Goal: Information Seeking & Learning: Check status

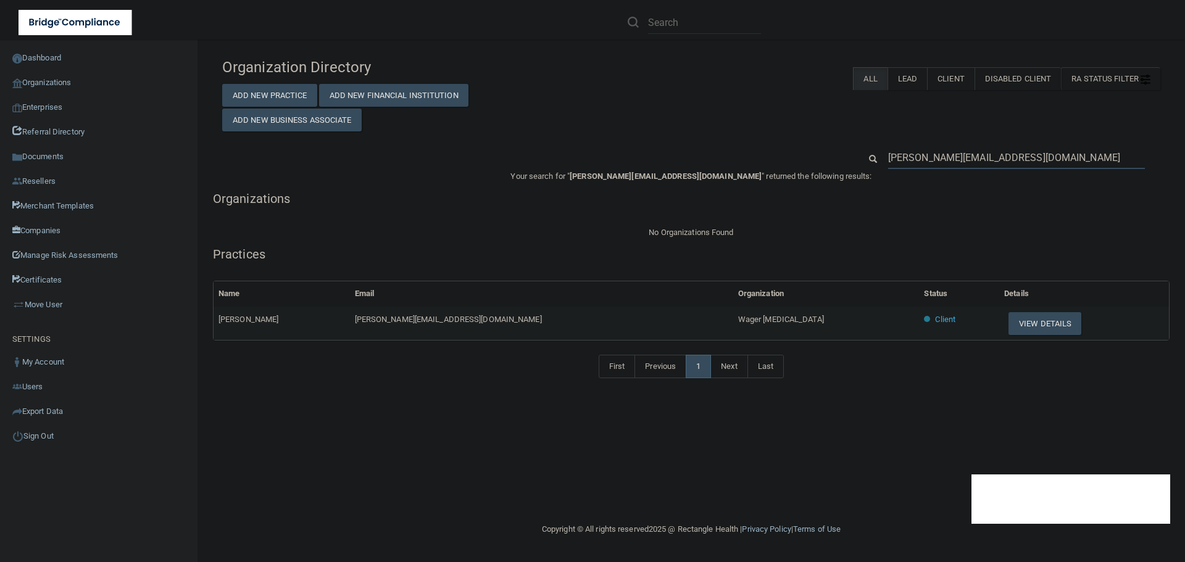
click at [961, 156] on input "dr.wager@wagerchiro.com" at bounding box center [1016, 157] width 257 height 23
paste input "3306181977"
type input "3306181977"
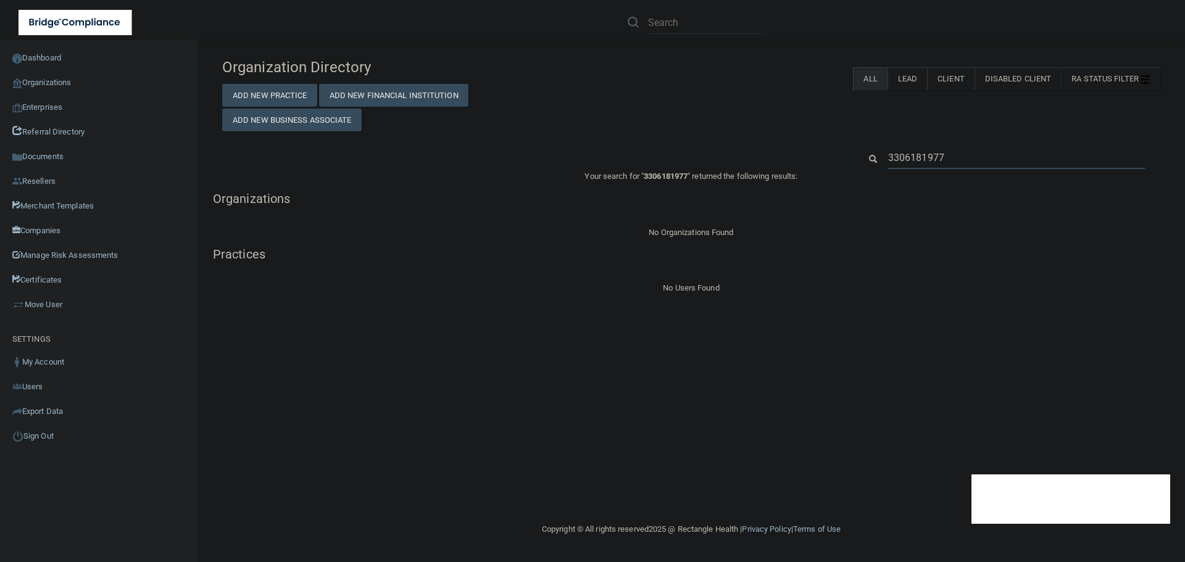
drag, startPoint x: 939, startPoint y: 154, endPoint x: 1035, endPoint y: 183, distance: 100.2
click at [1035, 183] on div "Organization Directory Add New Practice Add New Financial Institution Add New B…" at bounding box center [691, 174] width 938 height 244
click at [1035, 183] on p "Your search for " 3306181977 " returned the following results:" at bounding box center [691, 176] width 957 height 15
drag, startPoint x: 1046, startPoint y: 160, endPoint x: 694, endPoint y: 143, distance: 352.3
click at [694, 143] on div "Organization Directory Add New Practice Add New Financial Institution Add New B…" at bounding box center [691, 174] width 938 height 244
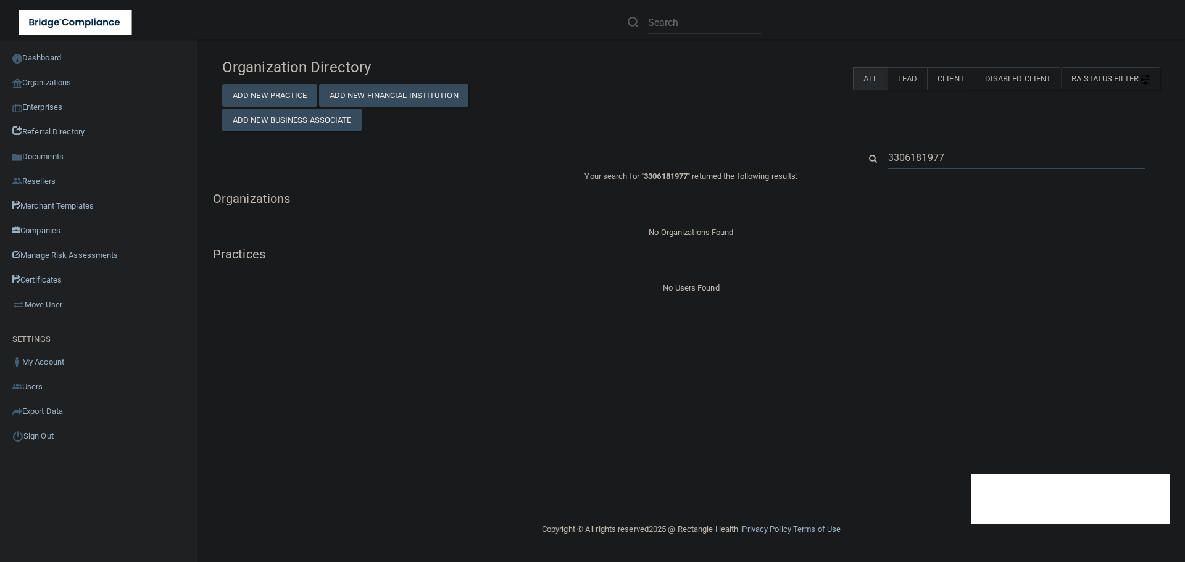
paste input "[EMAIL_ADDRESS][DOMAIN_NAME]"
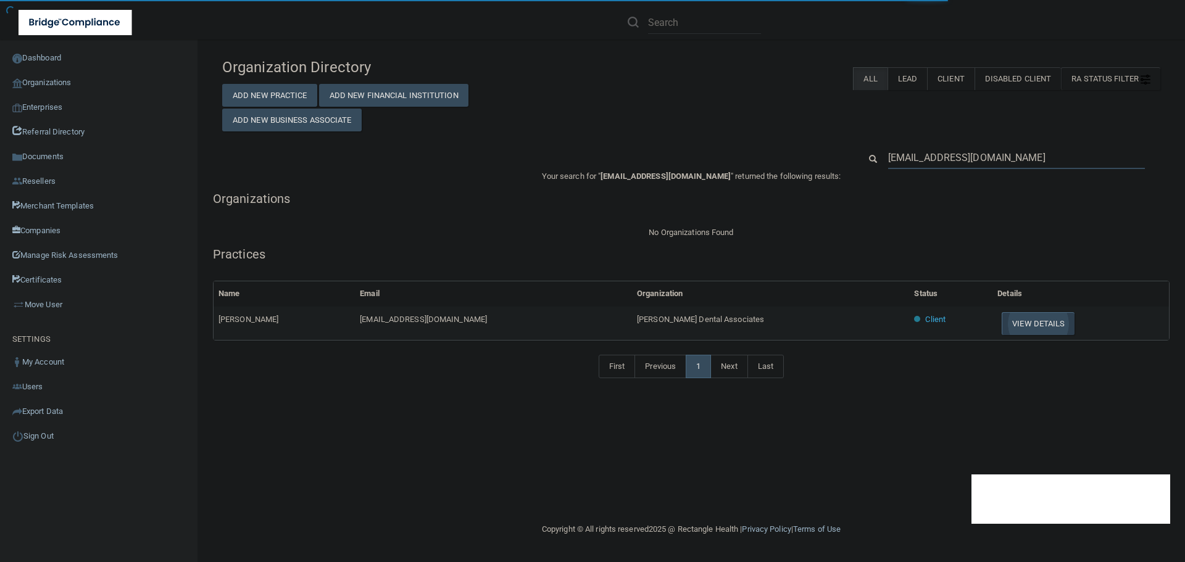
type input "[EMAIL_ADDRESS][DOMAIN_NAME]"
click at [1002, 330] on button "View Details" at bounding box center [1038, 323] width 73 height 23
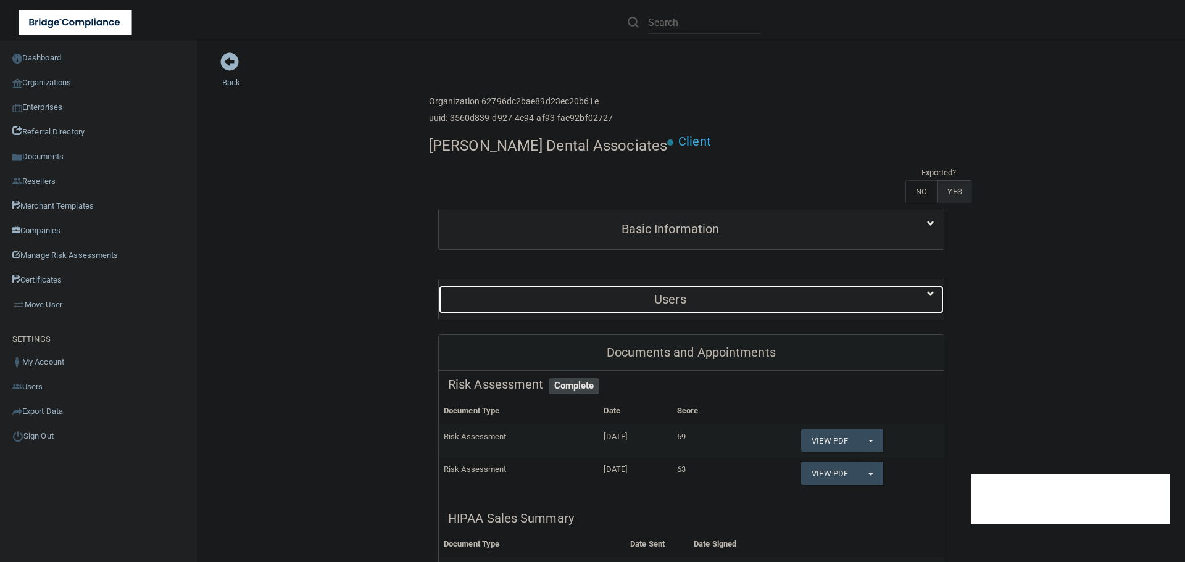
click at [653, 286] on div "Users" at bounding box center [670, 300] width 463 height 28
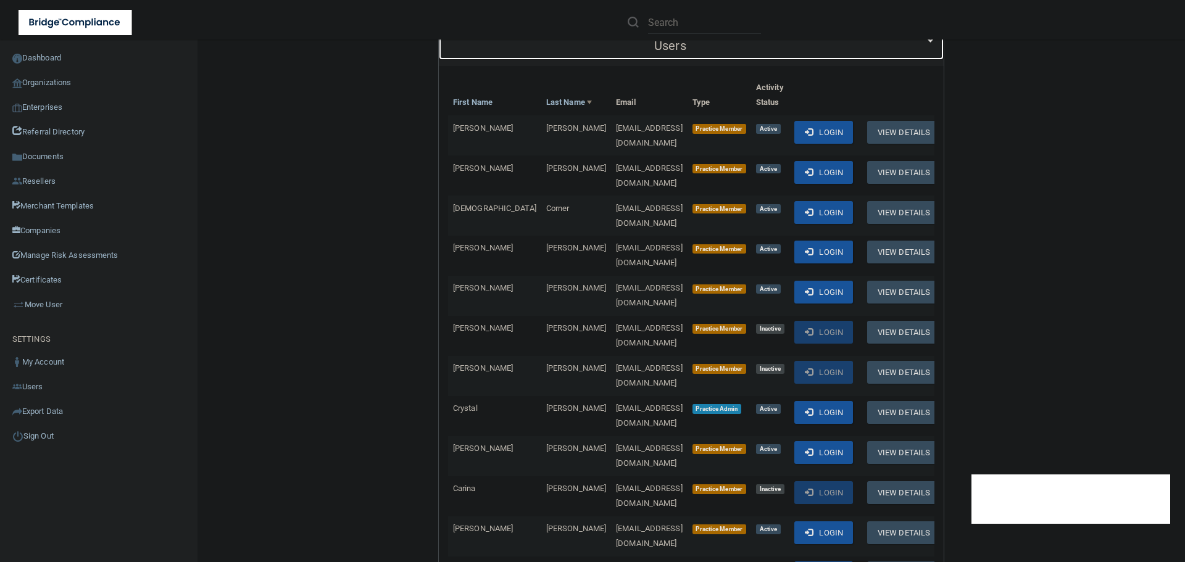
scroll to position [309, 0]
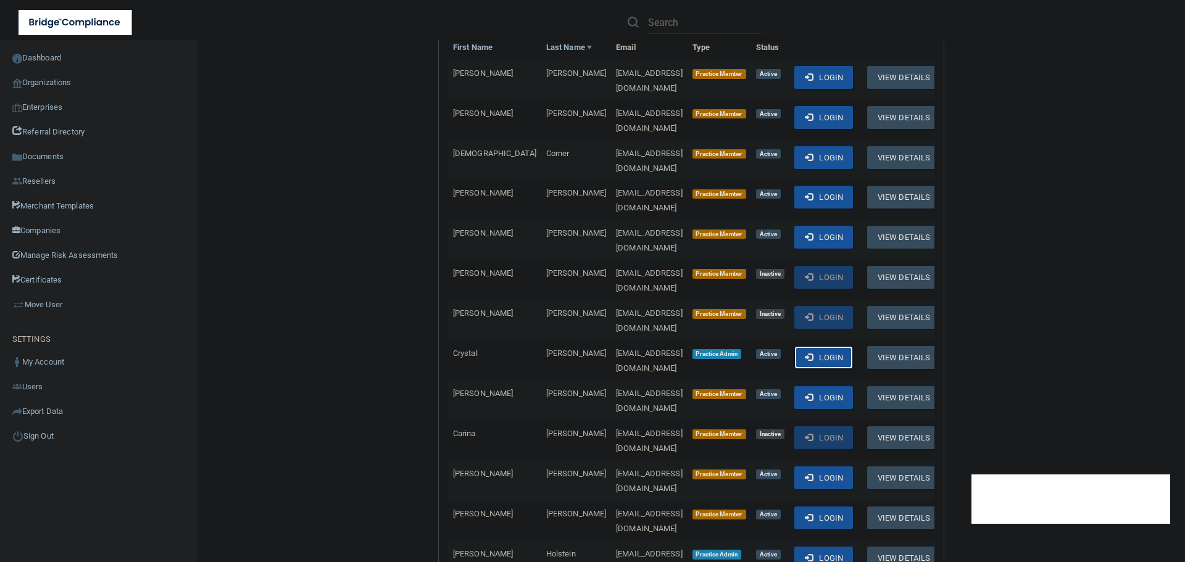
click at [825, 346] on button "Login" at bounding box center [823, 357] width 59 height 23
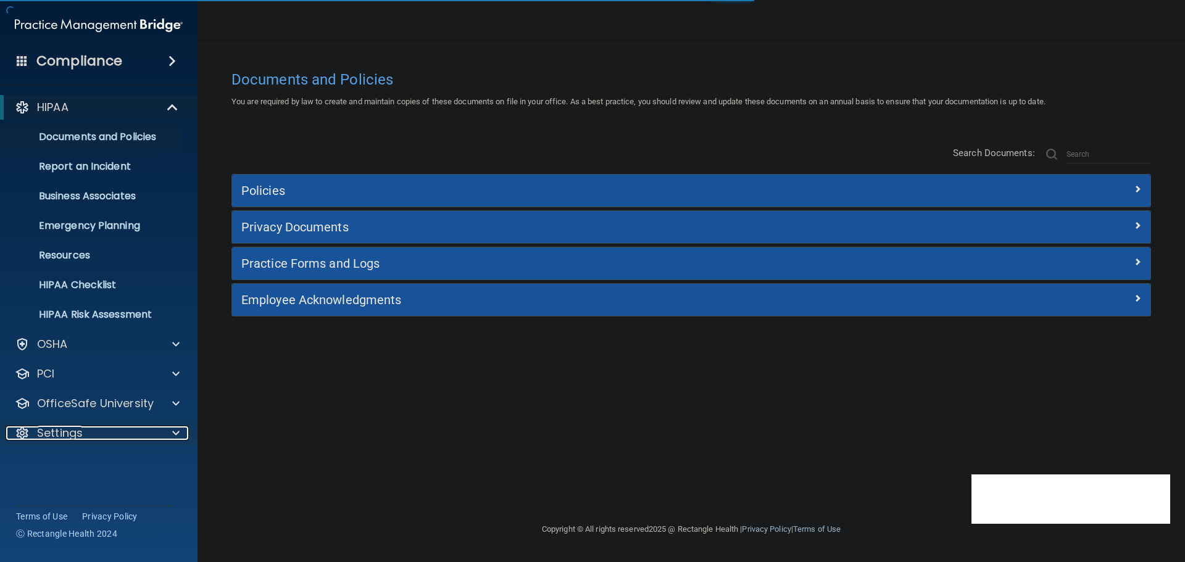
click at [177, 428] on span at bounding box center [175, 433] width 7 height 15
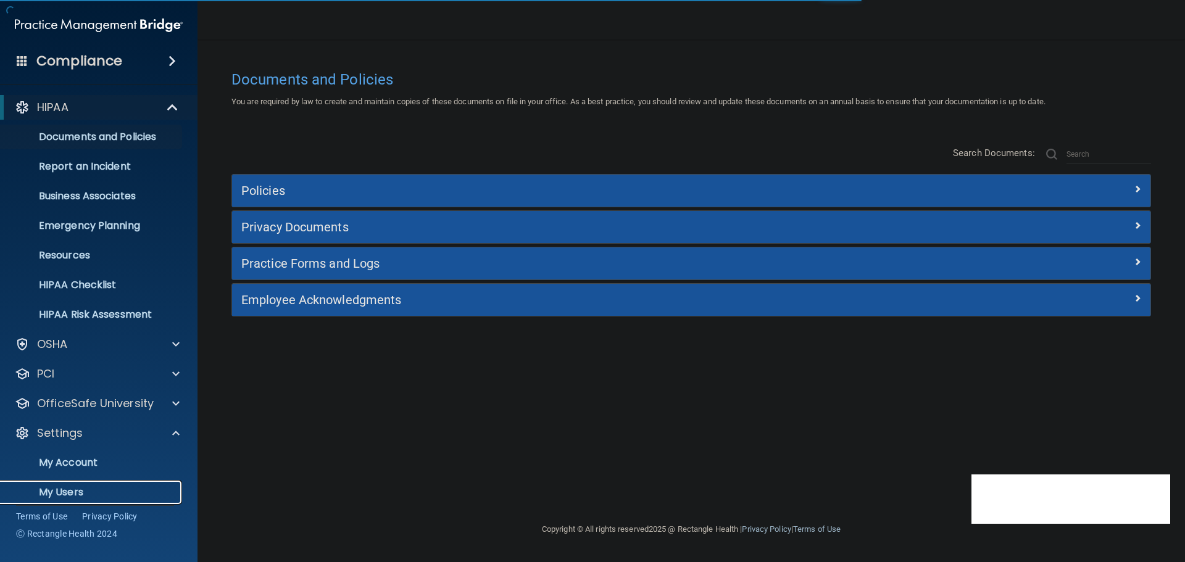
click at [59, 497] on p "My Users" at bounding box center [92, 492] width 169 height 12
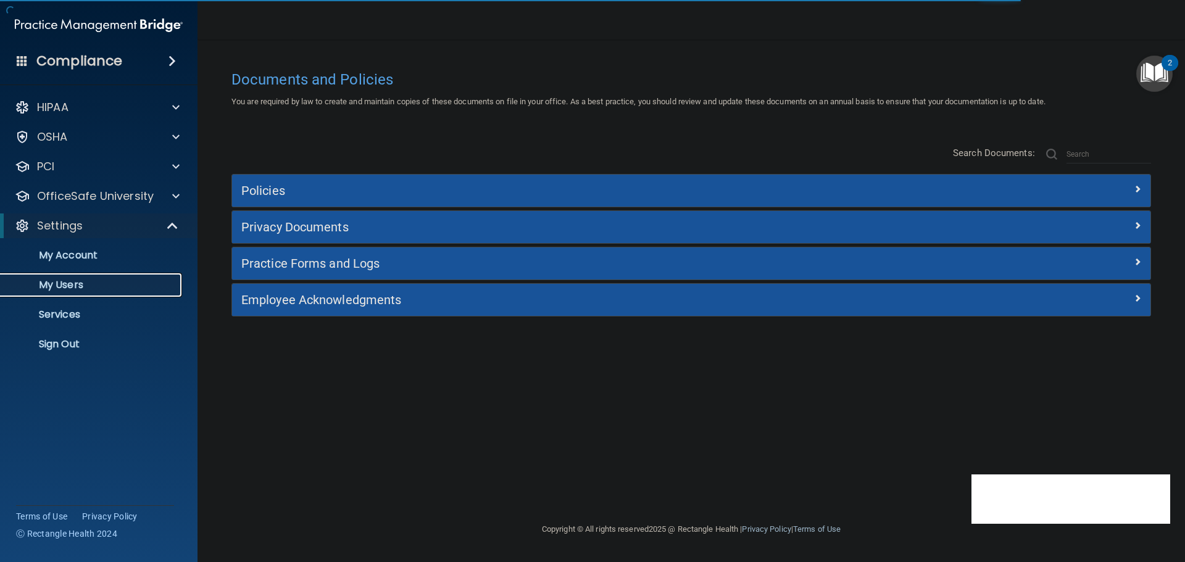
select select "20"
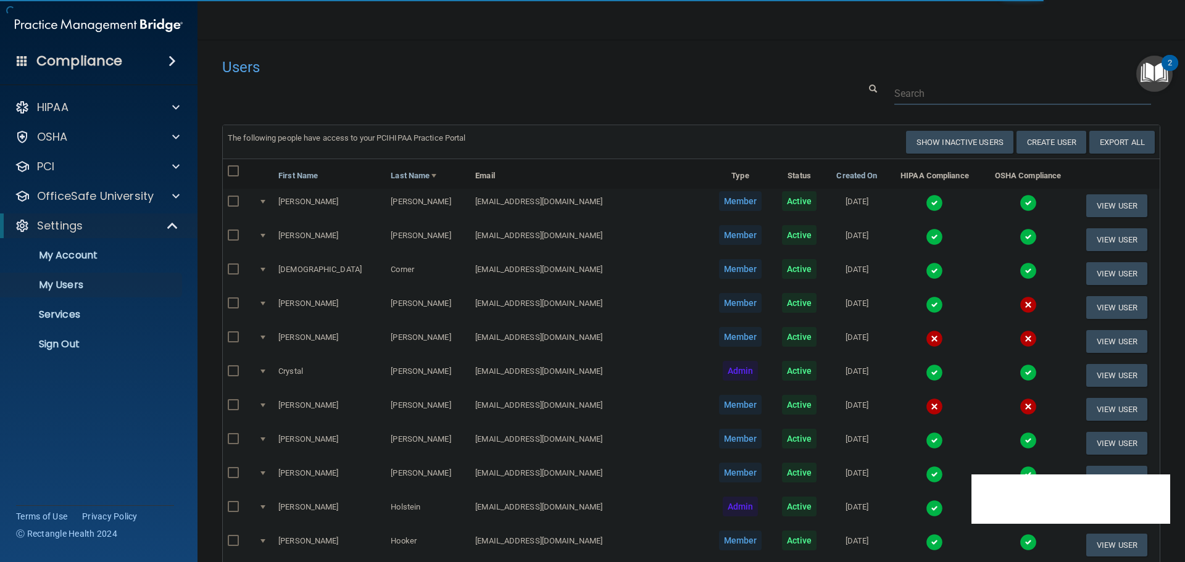
click at [929, 94] on input "text" at bounding box center [1022, 93] width 257 height 23
paste input "[EMAIL_ADDRESS][DOMAIN_NAME]"
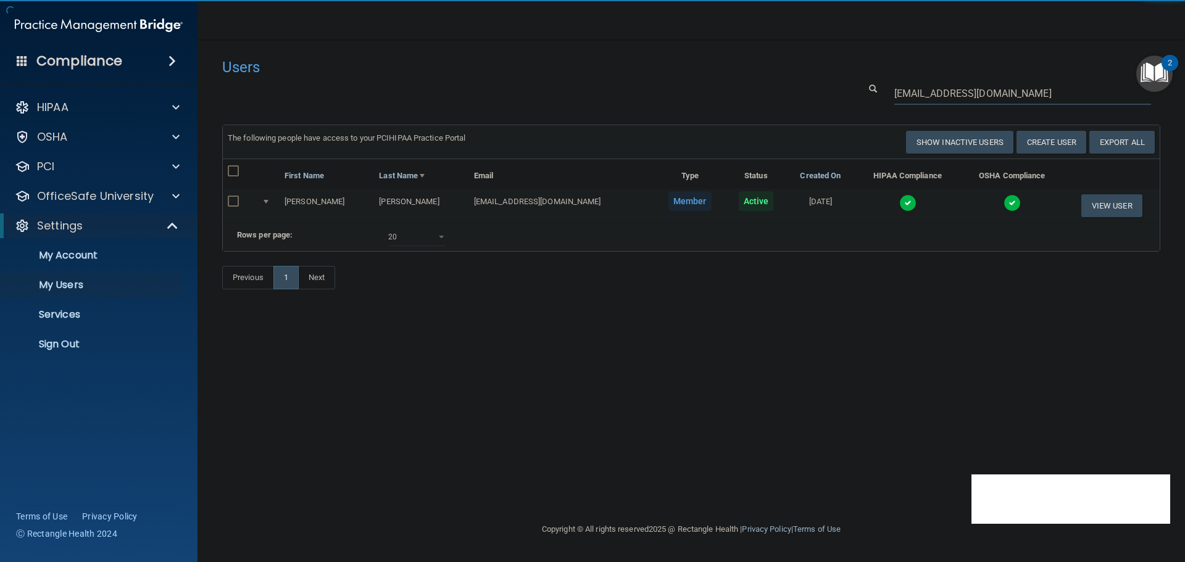
type input "[EMAIL_ADDRESS][DOMAIN_NAME]"
click at [899, 194] on img at bounding box center [907, 202] width 17 height 17
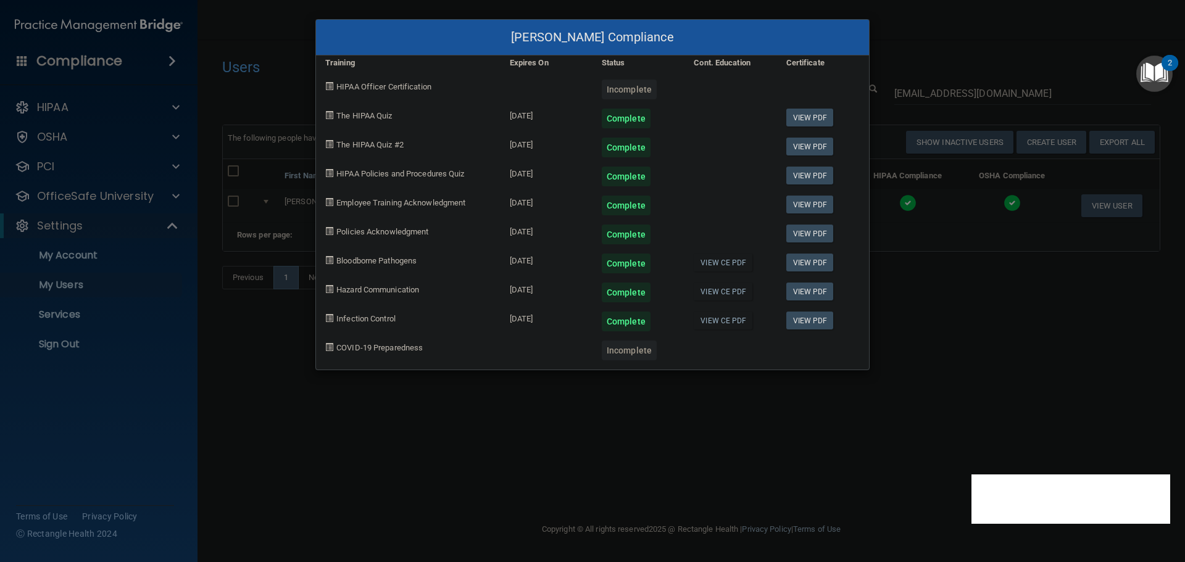
click at [909, 333] on div "[PERSON_NAME] Compliance Training Expires On Status Cont. Education Certificate…" at bounding box center [592, 281] width 1185 height 562
